Goal: Transaction & Acquisition: Purchase product/service

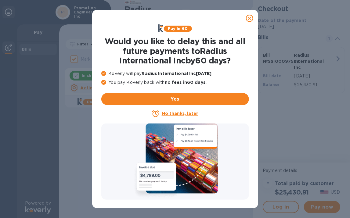
click at [175, 112] on u "No thanks, later" at bounding box center [180, 113] width 36 height 5
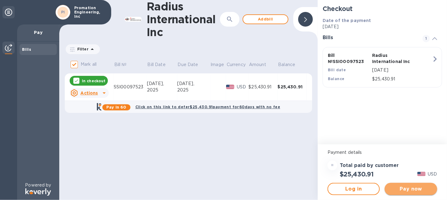
click at [350, 188] on span "Pay now" at bounding box center [411, 188] width 42 height 7
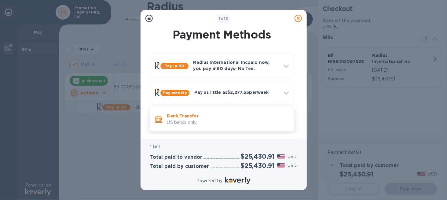
click at [158, 118] on icon at bounding box center [158, 118] width 7 height 6
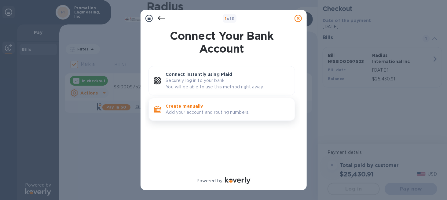
click at [185, 106] on p "Create manually" at bounding box center [228, 106] width 124 height 6
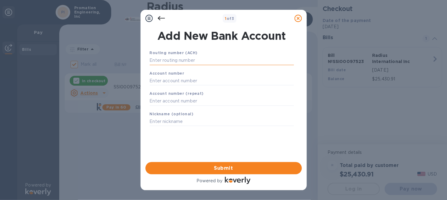
click at [165, 62] on input "text" at bounding box center [222, 60] width 144 height 9
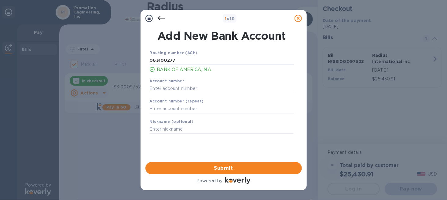
type input "063100277"
click at [153, 87] on input "text" at bounding box center [222, 88] width 144 height 9
type input "5"
type input "229011447310"
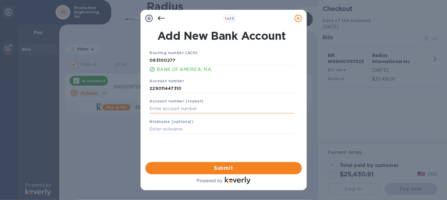
click at [162, 108] on input "text" at bounding box center [222, 108] width 144 height 9
type input "229011447310"
click at [158, 129] on input "text" at bounding box center [222, 129] width 144 height 9
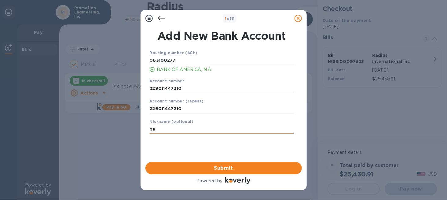
type input "p"
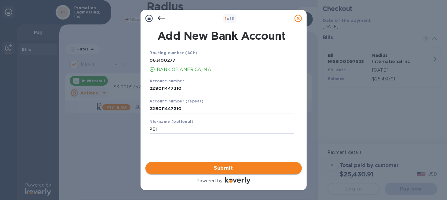
type input "PEI"
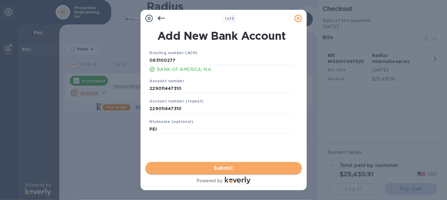
click at [195, 168] on span "Submit" at bounding box center [223, 167] width 147 height 7
